Goal: Transaction & Acquisition: Book appointment/travel/reservation

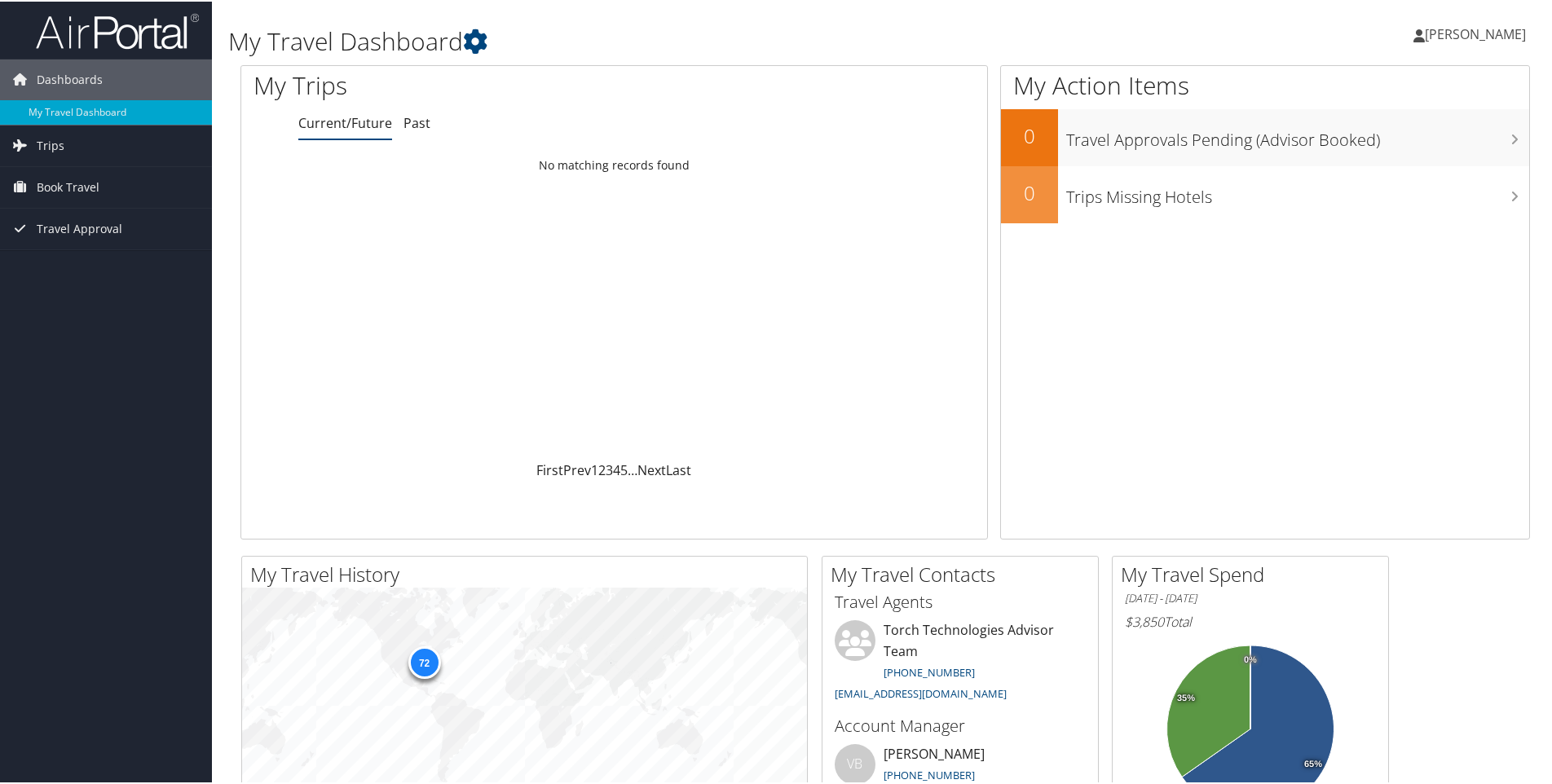
click at [336, 127] on link "Current/Future" at bounding box center [345, 122] width 94 height 18
click at [66, 181] on span "Book Travel" at bounding box center [68, 186] width 62 height 41
click at [99, 265] on link "Book/Manage Online Trips" at bounding box center [106, 267] width 212 height 25
